Goal: Information Seeking & Learning: Compare options

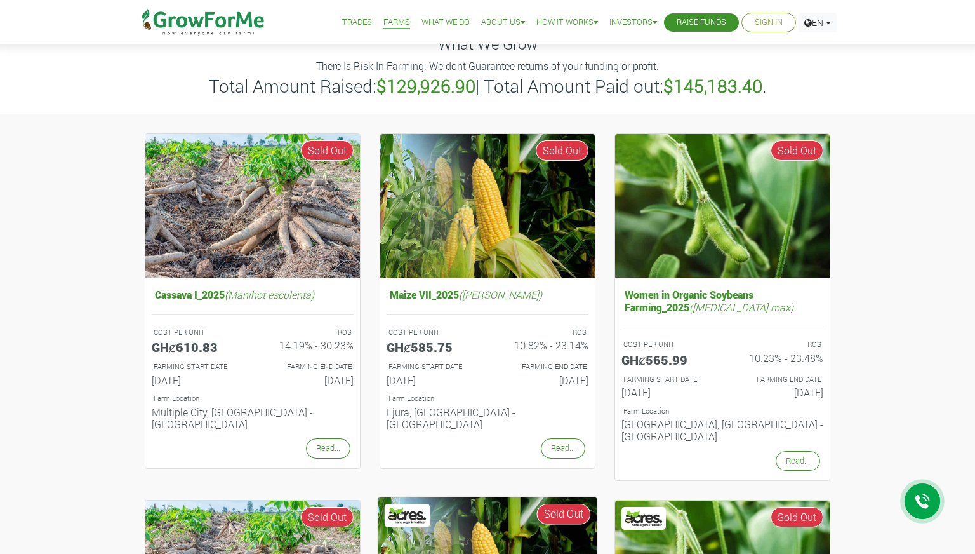
scroll to position [46, 0]
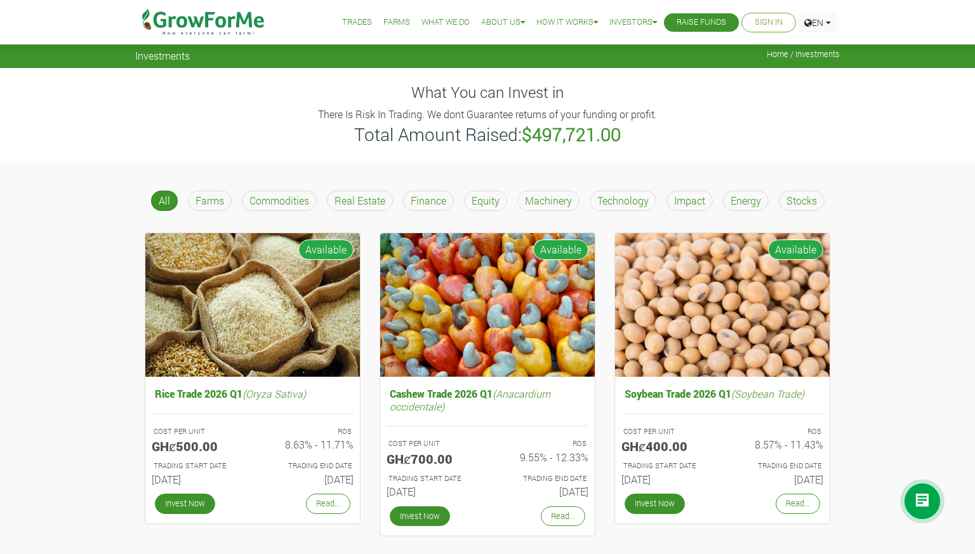
click at [291, 208] on div "Commodities" at bounding box center [279, 200] width 75 height 20
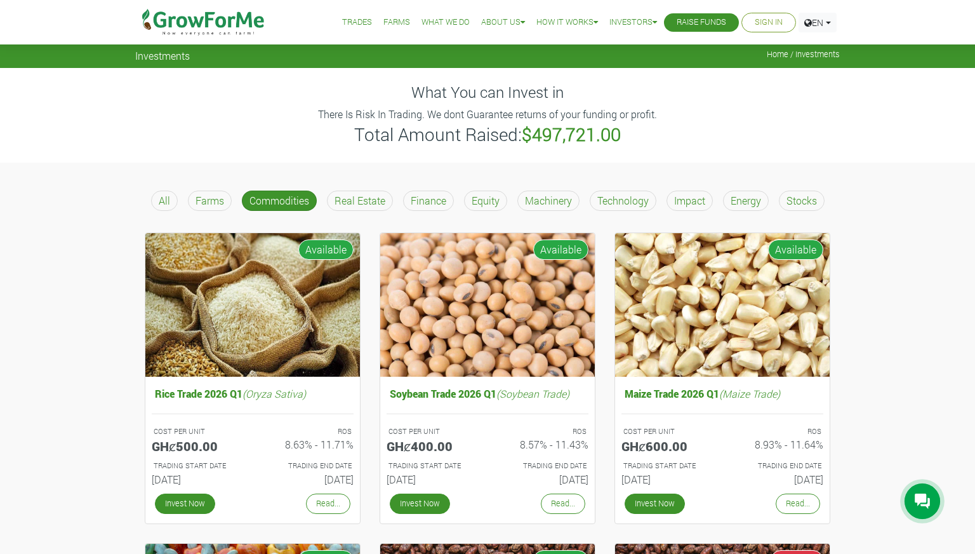
click at [537, 197] on p "Machinery" at bounding box center [548, 200] width 47 height 15
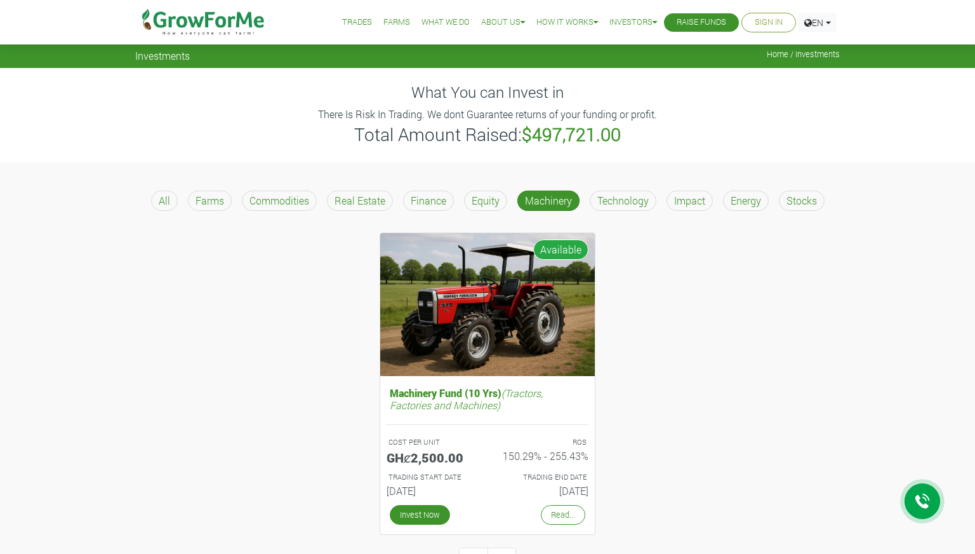
click at [667, 21] on li "Raise Funds" at bounding box center [701, 22] width 75 height 18
click at [684, 27] on link "Raise Funds" at bounding box center [702, 22] width 50 height 13
click at [250, 194] on p "Commodities" at bounding box center [280, 200] width 60 height 15
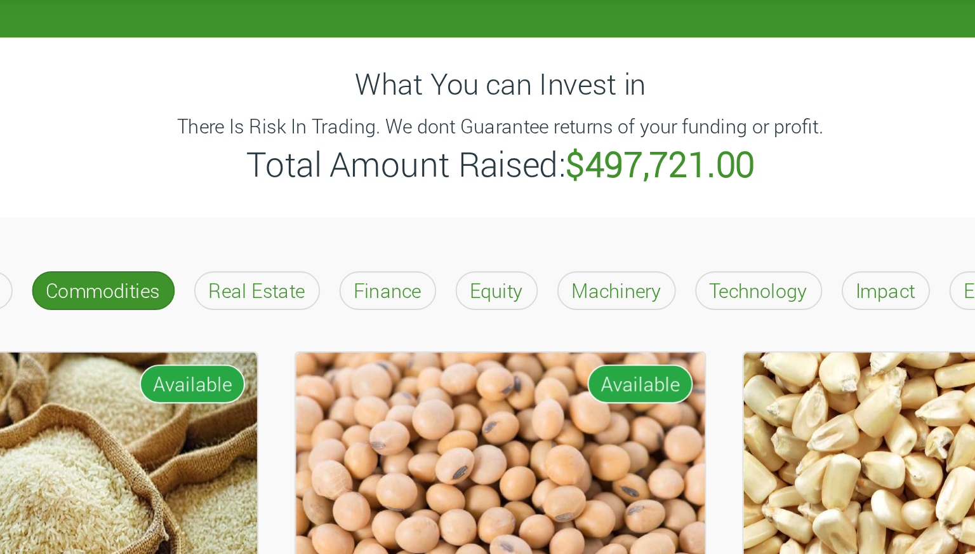
click at [551, 198] on p "Machinery" at bounding box center [548, 200] width 47 height 15
